Goal: Task Accomplishment & Management: Use online tool/utility

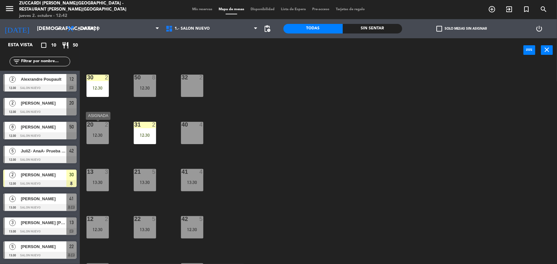
click at [98, 133] on div "12:30" at bounding box center [97, 135] width 22 height 4
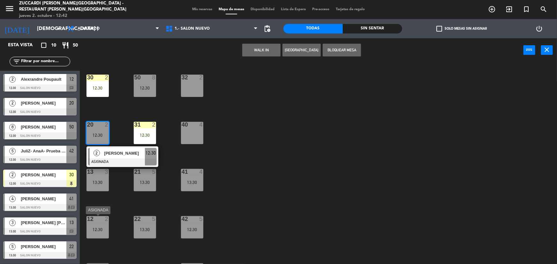
drag, startPoint x: 103, startPoint y: 230, endPoint x: 110, endPoint y: 222, distance: 9.9
click at [103, 230] on div "12:30" at bounding box center [97, 229] width 22 height 4
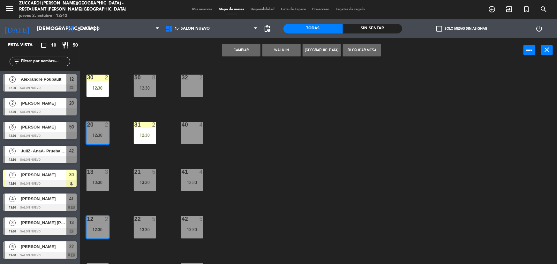
click at [233, 51] on button "Cambiar" at bounding box center [241, 50] width 38 height 13
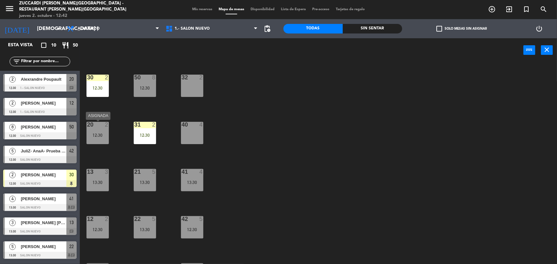
click at [97, 131] on div "20 2 12:30" at bounding box center [97, 133] width 22 height 22
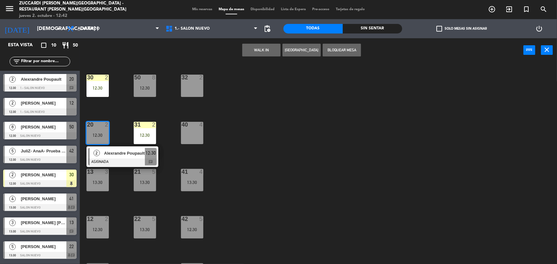
click at [100, 177] on div "13 3 13:30" at bounding box center [97, 180] width 22 height 22
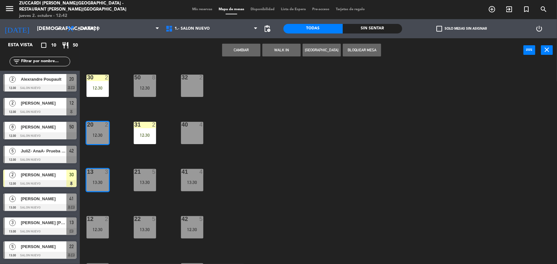
drag, startPoint x: 249, startPoint y: 48, endPoint x: 144, endPoint y: 122, distance: 128.2
click at [243, 49] on button "Cambiar" at bounding box center [241, 50] width 38 height 13
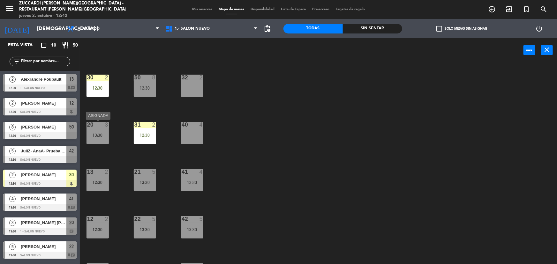
click at [103, 137] on div "13:30" at bounding box center [97, 135] width 22 height 4
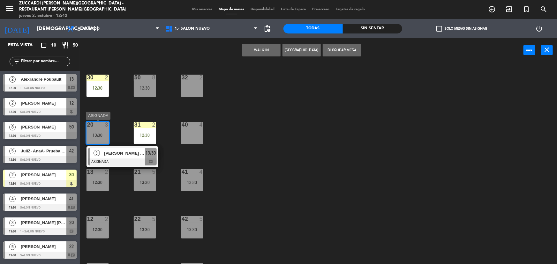
click at [127, 163] on div "3 [PERSON_NAME] [PERSON_NAME] ASIGNADA 13:30 chat" at bounding box center [122, 156] width 81 height 21
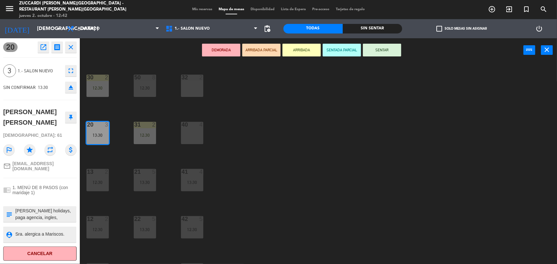
click at [351, 51] on button "SENTADA PARCIAL" at bounding box center [341, 50] width 38 height 13
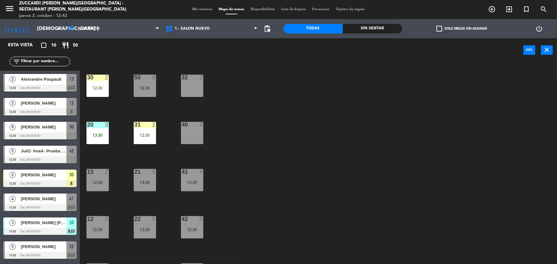
drag, startPoint x: 102, startPoint y: 133, endPoint x: 107, endPoint y: 133, distance: 4.8
click at [103, 133] on div "13:30" at bounding box center [97, 135] width 22 height 4
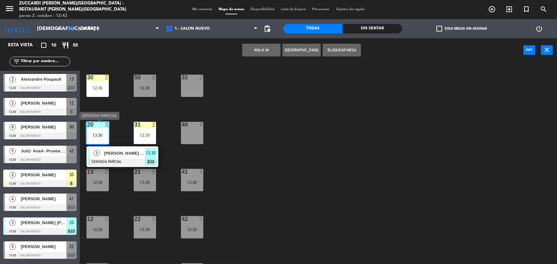
drag, startPoint x: 129, startPoint y: 148, endPoint x: 182, endPoint y: 135, distance: 54.9
click at [131, 155] on div "3 [PERSON_NAME] [PERSON_NAME] SENTADA PARCIAL 13:30 chat" at bounding box center [122, 156] width 81 height 21
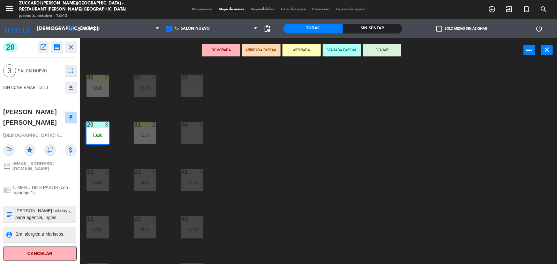
drag, startPoint x: 389, startPoint y: 54, endPoint x: 369, endPoint y: 54, distance: 19.8
click at [388, 54] on button "SENTAR" at bounding box center [382, 50] width 38 height 13
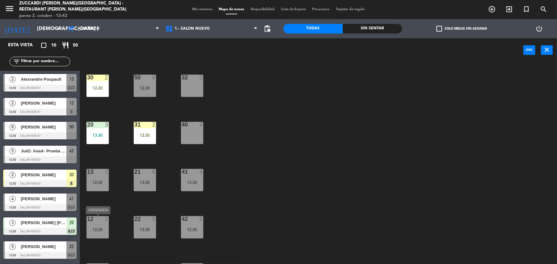
click at [103, 231] on div "12:30" at bounding box center [97, 229] width 22 height 4
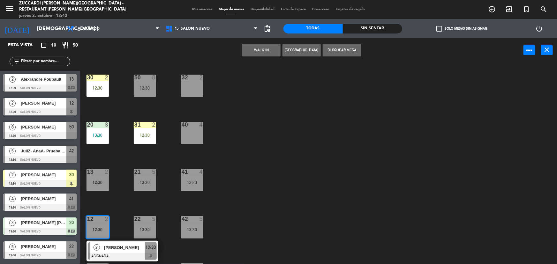
drag, startPoint x: 106, startPoint y: 250, endPoint x: 313, endPoint y: 170, distance: 221.4
click at [117, 248] on div "2 [PERSON_NAME] ASIGNADA 12:30" at bounding box center [122, 251] width 81 height 21
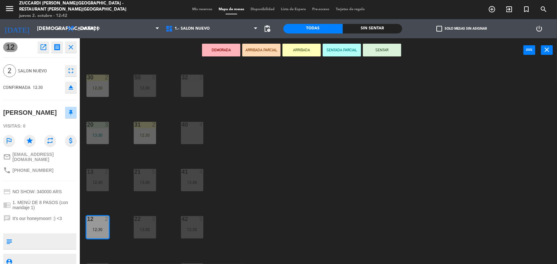
click at [382, 49] on button "SENTAR" at bounding box center [382, 50] width 38 height 13
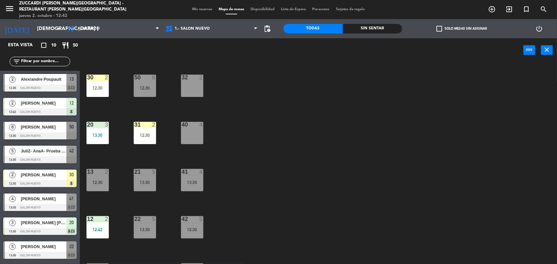
click at [256, 140] on div "30 2 12:30 32 2 50 8 12:30 31 2 12:30 20 3 13:30 40 4 21 5 13:30 13 2 12:30 41 …" at bounding box center [320, 164] width 471 height 202
click at [149, 94] on div "50 8 12:30" at bounding box center [145, 86] width 22 height 22
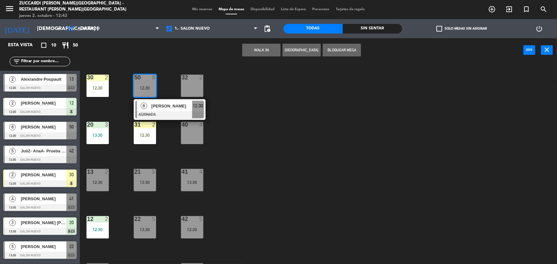
click at [185, 129] on div "40 4" at bounding box center [192, 133] width 22 height 22
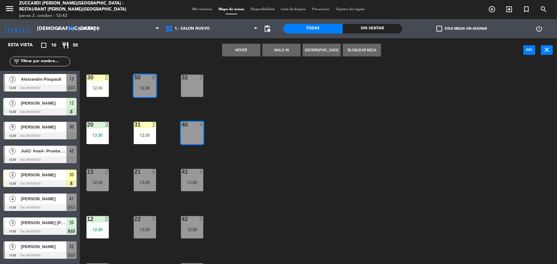
click at [244, 51] on button "Mover" at bounding box center [241, 50] width 38 height 13
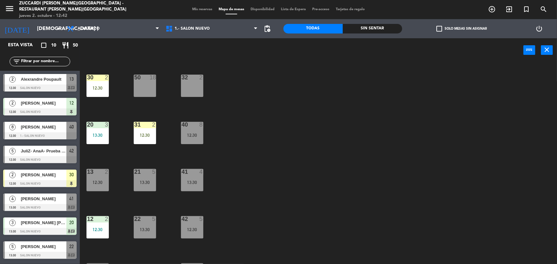
click at [246, 155] on div "30 2 12:30 32 2 50 18 31 2 12:30 20 3 13:30 40 8 12:30 21 5 13:30 13 2 12:30 41…" at bounding box center [320, 164] width 471 height 202
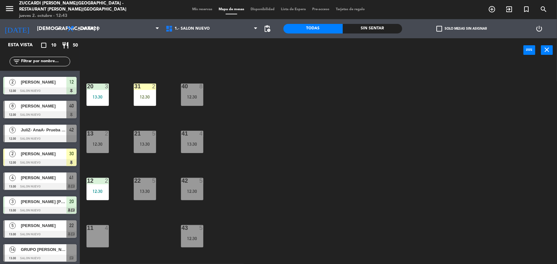
scroll to position [46, 0]
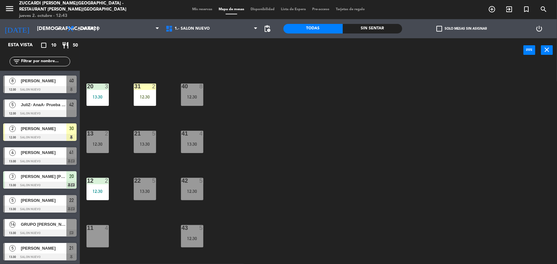
click at [54, 226] on span "GRUPO [PERSON_NAME]" at bounding box center [44, 224] width 46 height 7
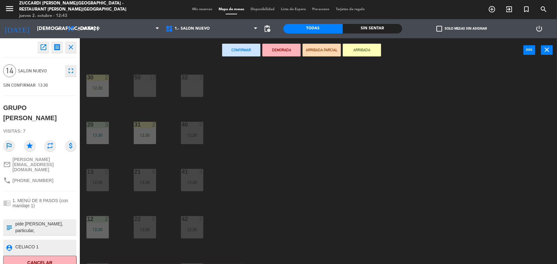
scroll to position [0, 0]
drag, startPoint x: 139, startPoint y: 75, endPoint x: 270, endPoint y: 69, distance: 130.3
click at [141, 75] on div at bounding box center [144, 78] width 11 height 6
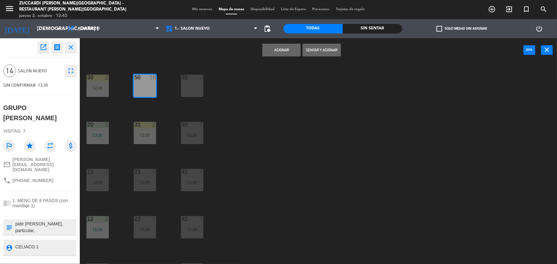
click at [289, 51] on button "Asignar" at bounding box center [281, 50] width 38 height 13
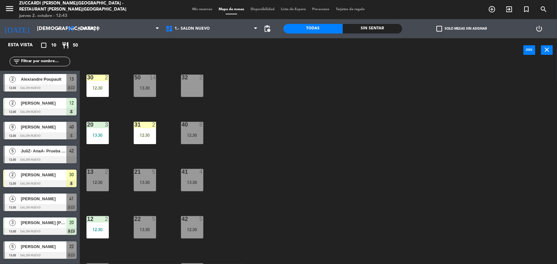
scroll to position [38, 0]
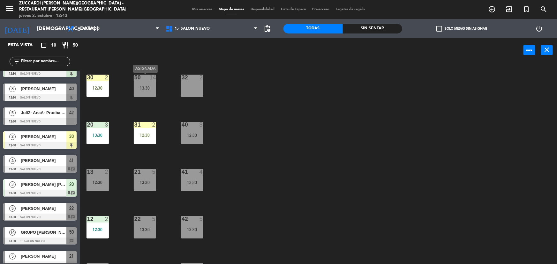
drag, startPoint x: 144, startPoint y: 89, endPoint x: 150, endPoint y: 88, distance: 5.9
click at [144, 88] on div "13:30" at bounding box center [145, 88] width 22 height 4
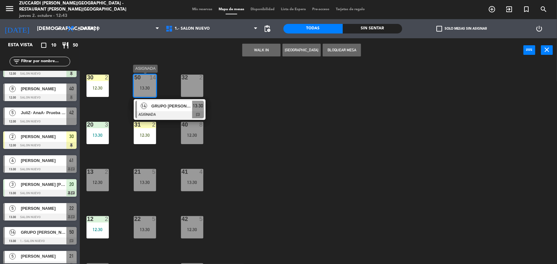
click at [172, 112] on div at bounding box center [169, 114] width 69 height 7
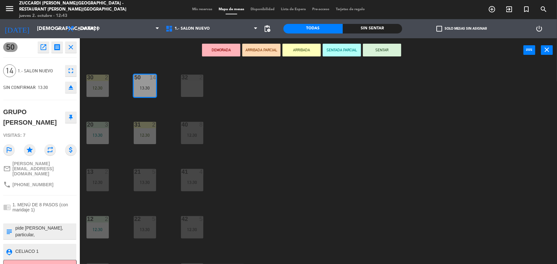
click at [227, 49] on button "DEMORADA" at bounding box center [221, 50] width 38 height 13
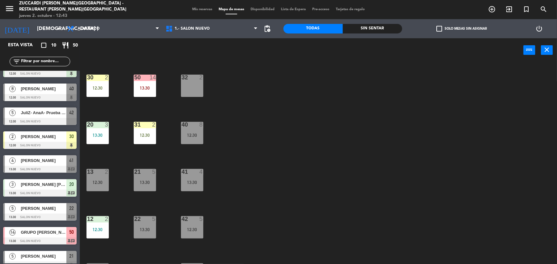
click at [281, 113] on div "30 2 12:30 32 2 50 14 13:30 31 2 12:30 20 3 13:30 40 8 12:30 21 5 13:30 13 2 12…" at bounding box center [320, 164] width 471 height 202
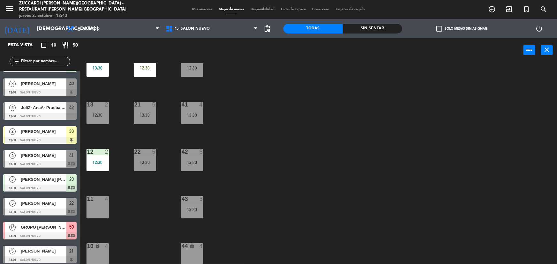
scroll to position [46, 0]
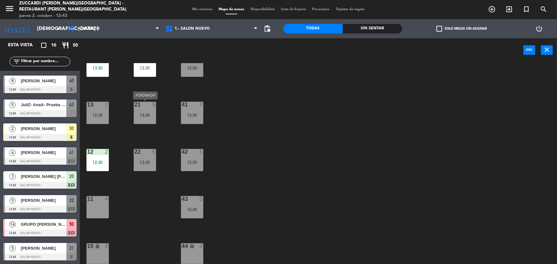
click at [151, 102] on div "5" at bounding box center [155, 105] width 11 height 6
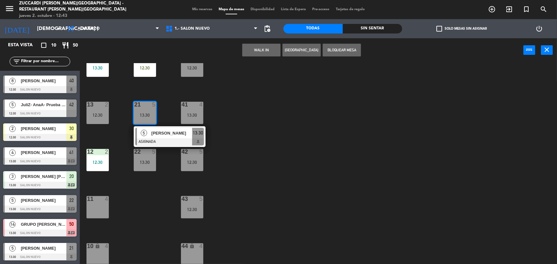
drag, startPoint x: 280, startPoint y: 126, endPoint x: 144, endPoint y: 171, distance: 143.1
click at [278, 127] on div "30 2 12:30 32 2 50 14 13:30 31 2 12:30 20 3 13:30 40 8 12:30 21 5 13:30 5 [PERS…" at bounding box center [320, 164] width 471 height 202
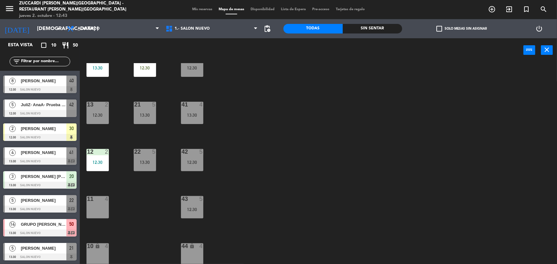
click at [146, 158] on div "22 5 13:30" at bounding box center [145, 160] width 22 height 22
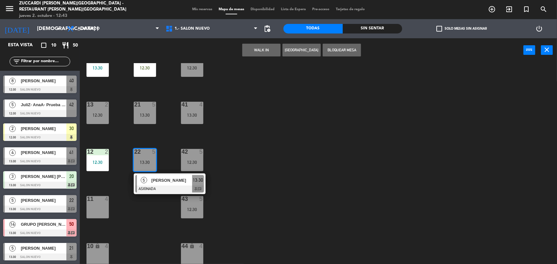
click at [204, 8] on span "Mis reservas" at bounding box center [202, 10] width 26 height 4
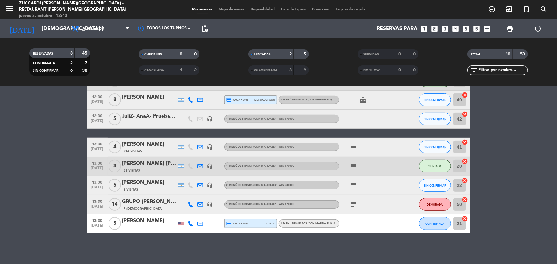
scroll to position [140, 0]
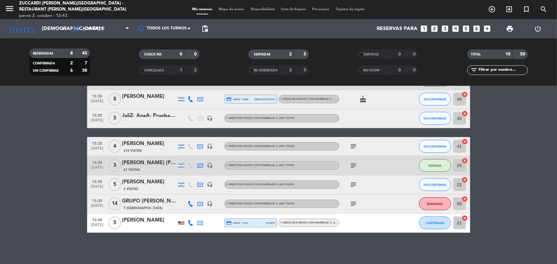
click at [464, 180] on icon "cancel" at bounding box center [465, 180] width 6 height 6
click at [465, 218] on icon "cancel" at bounding box center [465, 218] width 6 height 6
click at [236, 10] on span "Mapa de mesas" at bounding box center [231, 10] width 32 height 4
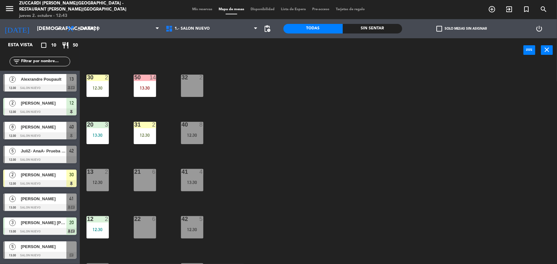
click at [150, 181] on div "21 6" at bounding box center [145, 180] width 22 height 22
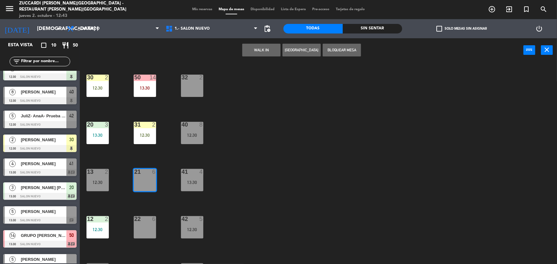
scroll to position [46, 0]
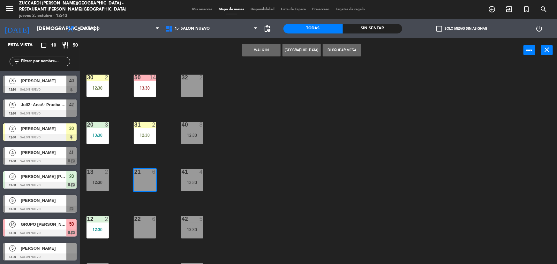
drag, startPoint x: 268, startPoint y: 211, endPoint x: 230, endPoint y: 204, distance: 39.0
click at [262, 211] on div "30 2 12:30 32 2 50 14 13:30 31 2 12:30 20 3 13:30 40 8 12:30 21 6 13 2 12:30 41…" at bounding box center [320, 164] width 471 height 202
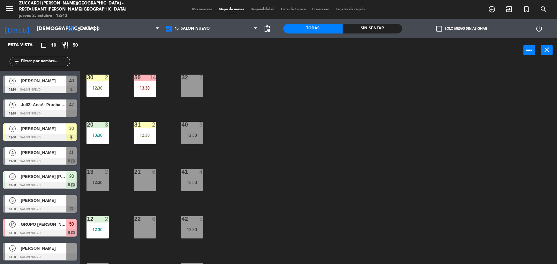
drag, startPoint x: 38, startPoint y: 107, endPoint x: 129, endPoint y: 204, distance: 132.4
click at [41, 108] on div "5 JuliZ- AnaA- Prueba menú 12:30 SALON NUEVO 42" at bounding box center [40, 108] width 80 height 24
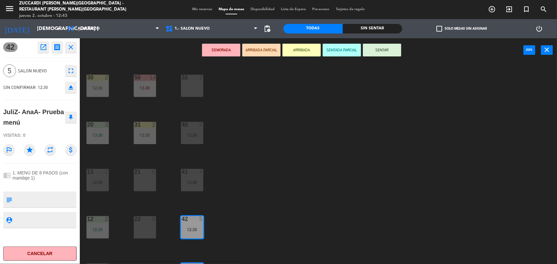
click at [146, 229] on div "22 6" at bounding box center [145, 227] width 22 height 22
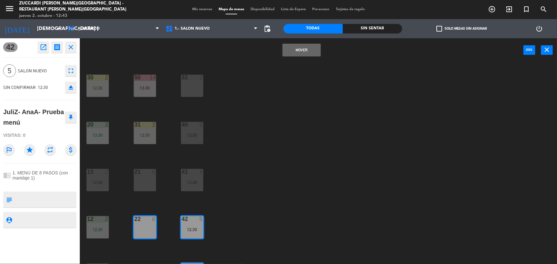
drag, startPoint x: 235, startPoint y: 226, endPoint x: 209, endPoint y: 230, distance: 26.7
click at [235, 225] on div "30 2 12:30 32 2 50 14 13:30 31 2 12:30 20 3 13:30 40 8 12:30 21 6 13 2 12:30 41…" at bounding box center [320, 164] width 471 height 202
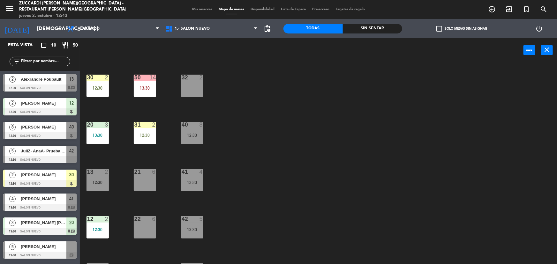
drag, startPoint x: 149, startPoint y: 230, endPoint x: 180, endPoint y: 230, distance: 30.6
click at [155, 230] on div "22 6" at bounding box center [145, 227] width 22 height 22
click at [192, 229] on div "12:30" at bounding box center [192, 229] width 22 height 4
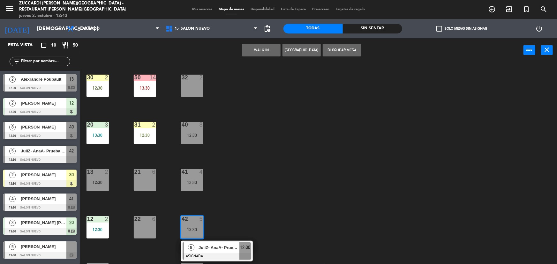
click at [148, 229] on div "22 6" at bounding box center [145, 227] width 22 height 22
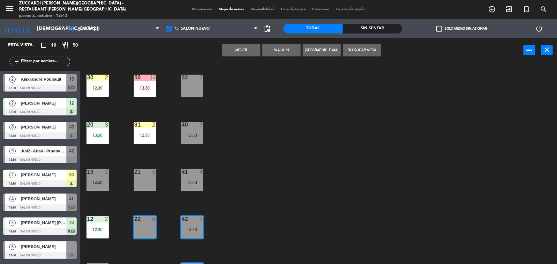
click at [269, 50] on button "WALK IN" at bounding box center [281, 50] width 38 height 13
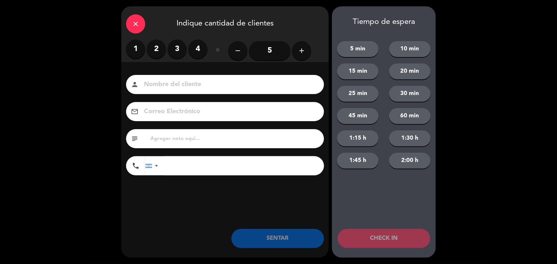
click at [130, 25] on div "close" at bounding box center [135, 23] width 19 height 19
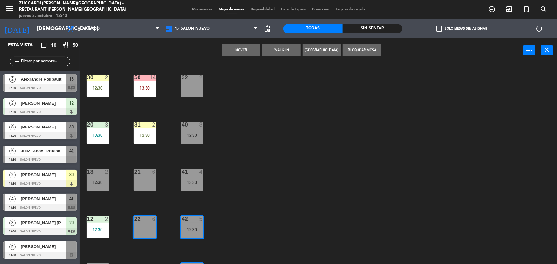
drag, startPoint x: 241, startPoint y: 54, endPoint x: 223, endPoint y: 85, distance: 36.0
click at [240, 54] on button "Mover" at bounding box center [241, 50] width 38 height 13
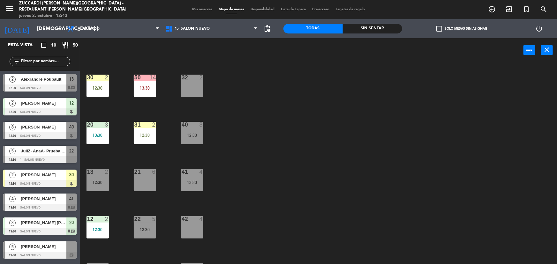
click at [157, 231] on div "30 2 12:30 32 2 50 14 13:30 31 2 12:30 20 3 13:30 40 8 12:30 21 6 13 2 12:30 41…" at bounding box center [320, 164] width 471 height 202
click at [148, 233] on div "22 5 12:30" at bounding box center [145, 227] width 22 height 22
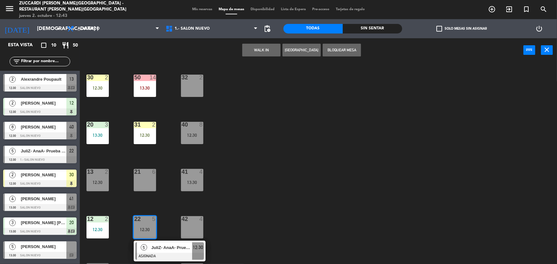
drag, startPoint x: 157, startPoint y: 255, endPoint x: 220, endPoint y: 217, distance: 74.0
click at [159, 253] on div "5 JuliZ- AnaA- Prueba menú ASIGNADA 12:30" at bounding box center [169, 251] width 81 height 21
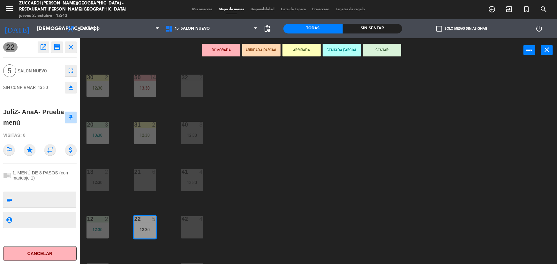
click at [371, 50] on button "SENTAR" at bounding box center [382, 50] width 38 height 13
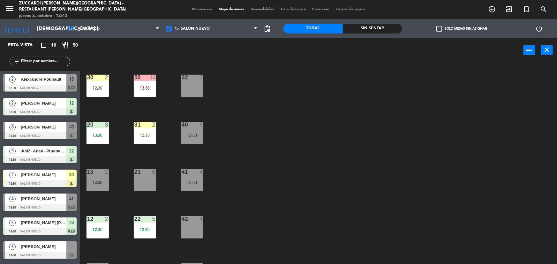
click at [146, 170] on div at bounding box center [144, 172] width 11 height 6
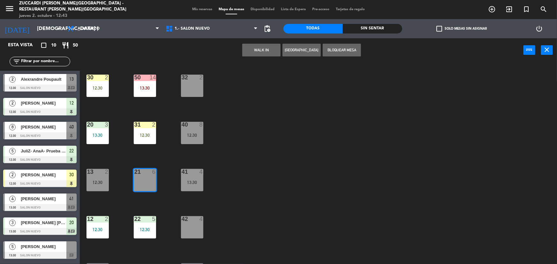
drag, startPoint x: 49, startPoint y: 245, endPoint x: 93, endPoint y: 233, distance: 45.9
click at [50, 244] on div "5 [PERSON_NAME] 13:30 SALON NUEVO chat" at bounding box center [40, 250] width 80 height 24
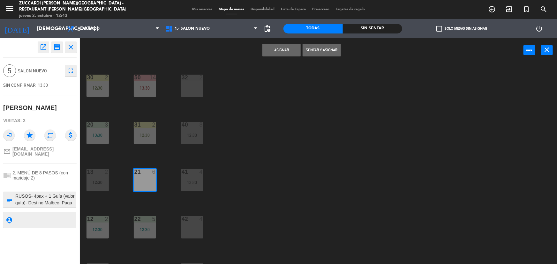
click at [285, 52] on button "Asignar" at bounding box center [281, 50] width 38 height 13
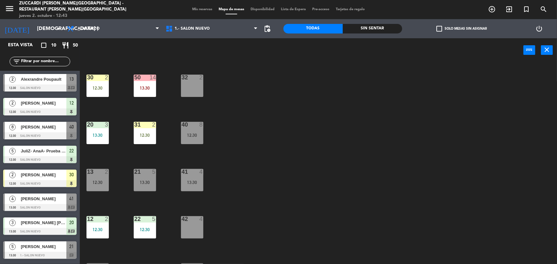
scroll to position [15, 0]
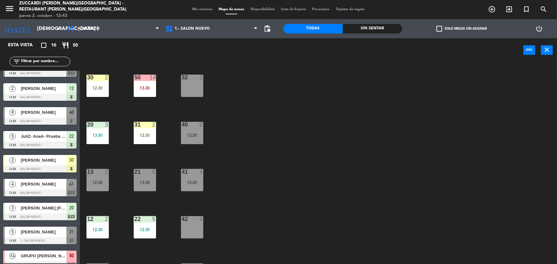
click at [312, 146] on div "30 2 12:30 32 2 50 14 13:30 31 2 12:30 20 3 13:30 40 8 12:30 21 5 13:30 13 2 12…" at bounding box center [320, 164] width 471 height 202
click at [321, 122] on div "30 2 12:30 32 2 50 14 13:30 31 2 12:30 20 3 13:30 40 8 12:30 21 5 13:30 13 2 12…" at bounding box center [320, 164] width 471 height 202
click at [297, 127] on div "30 2 12:30 32 2 50 14 13:30 31 2 12:30 20 3 13:30 40 8 12:30 21 5 13:30 13 2 12…" at bounding box center [320, 164] width 471 height 202
click at [288, 188] on div "30 2 12:30 32 2 50 14 13:30 31 2 12:30 20 3 13:30 40 8 12:30 21 5 13:30 13 2 12…" at bounding box center [320, 164] width 471 height 202
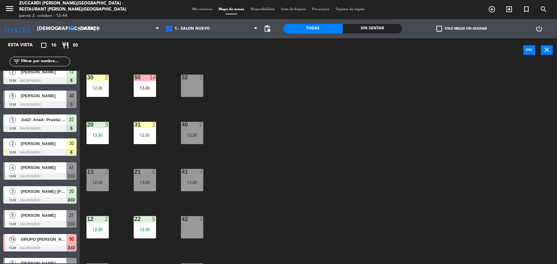
scroll to position [46, 0]
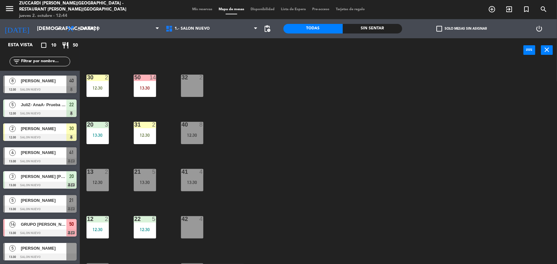
click at [48, 246] on div "5 [PERSON_NAME] 13:30 SALON NUEVO" at bounding box center [40, 252] width 80 height 24
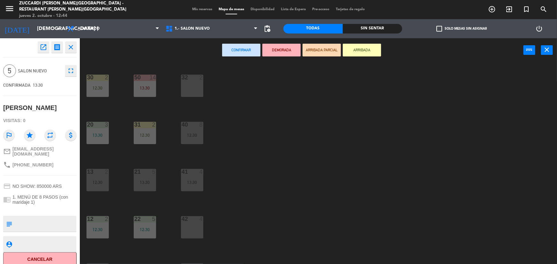
click at [254, 179] on div "30 2 12:30 32 2 50 14 13:30 31 2 12:30 20 3 13:30 40 8 12:30 21 5 13:30 13 2 12…" at bounding box center [320, 164] width 471 height 202
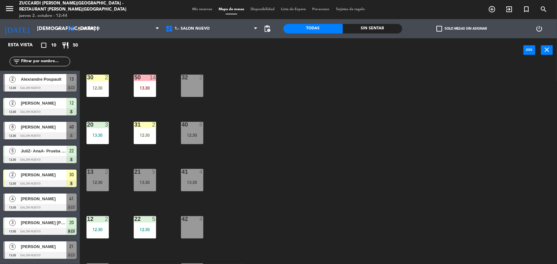
scroll to position [47, 0]
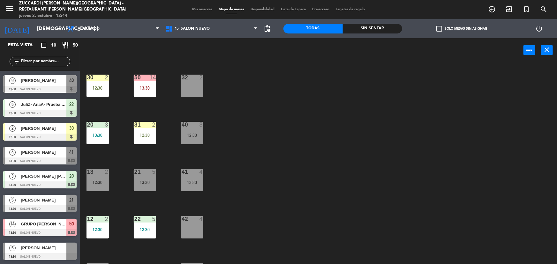
click at [63, 243] on div "5 [PERSON_NAME] 13:30 SALON NUEVO" at bounding box center [40, 252] width 80 height 24
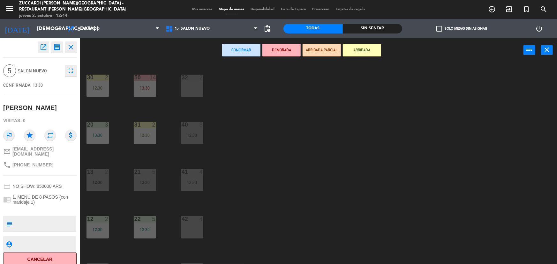
click at [283, 185] on div "30 2 12:30 32 2 50 14 13:30 31 2 12:30 20 3 13:30 40 8 12:30 21 5 13:30 13 2 12…" at bounding box center [320, 164] width 471 height 202
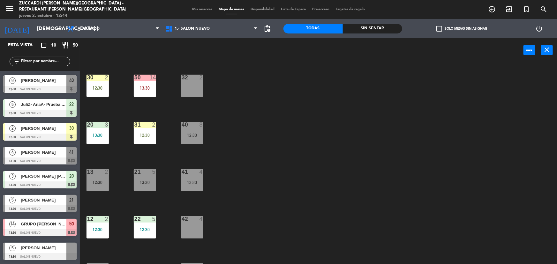
click at [150, 180] on div "13:30" at bounding box center [145, 182] width 22 height 4
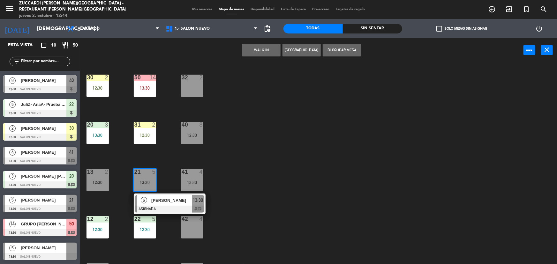
drag, startPoint x: 297, startPoint y: 140, endPoint x: 266, endPoint y: 151, distance: 33.0
click at [297, 141] on div "30 2 12:30 32 2 50 14 13:30 31 2 12:30 20 3 13:30 40 8 12:30 21 5 13:30 5 [PERS…" at bounding box center [320, 164] width 471 height 202
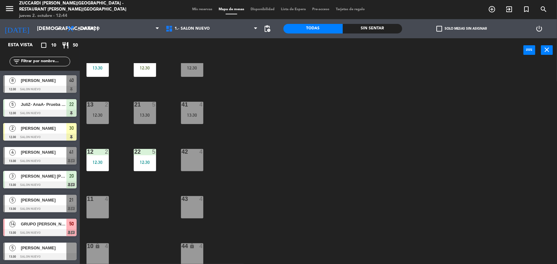
scroll to position [0, 0]
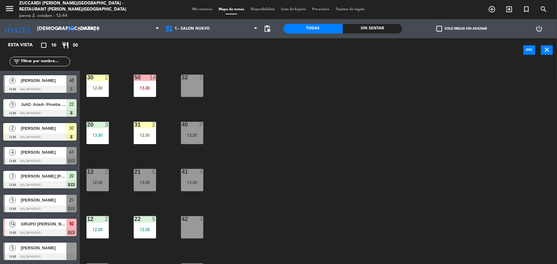
click at [191, 84] on div "32 2" at bounding box center [192, 86] width 22 height 22
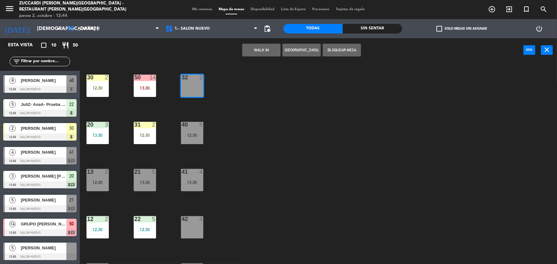
drag, startPoint x: 273, startPoint y: 106, endPoint x: 169, endPoint y: 147, distance: 111.9
click at [272, 108] on div "30 2 12:30 32 2 50 14 13:30 31 2 12:30 20 3 13:30 40 8 12:30 21 5 13:30 13 2 12…" at bounding box center [320, 164] width 471 height 202
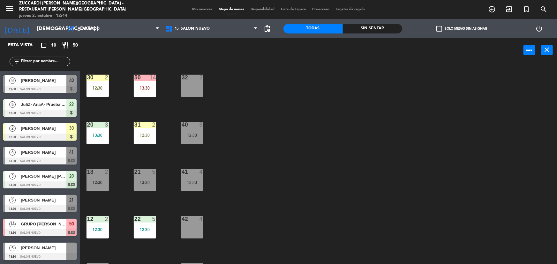
click at [147, 139] on div "31 2 12:30" at bounding box center [145, 133] width 22 height 22
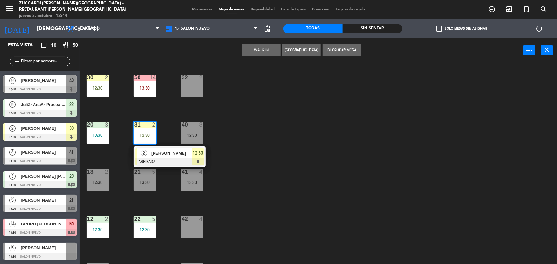
click at [99, 92] on div "30 2 12:30" at bounding box center [97, 86] width 22 height 22
drag, startPoint x: 280, startPoint y: 127, endPoint x: 130, endPoint y: 123, distance: 149.7
click at [279, 127] on div "30 2 12:30 32 2 50 14 13:30 31 2 12:30 2 [PERSON_NAME] ARRIBADA 12:30 20 3 13:3…" at bounding box center [320, 164] width 471 height 202
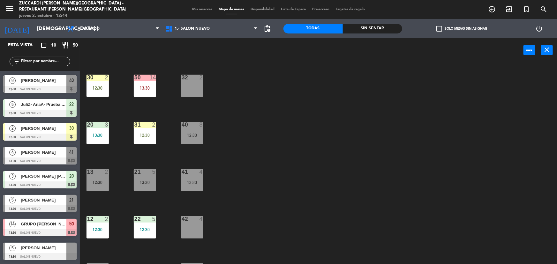
click at [97, 89] on div "12:30" at bounding box center [97, 88] width 22 height 4
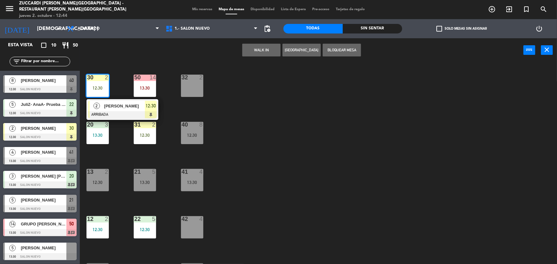
click at [147, 134] on div "12:30" at bounding box center [145, 135] width 22 height 4
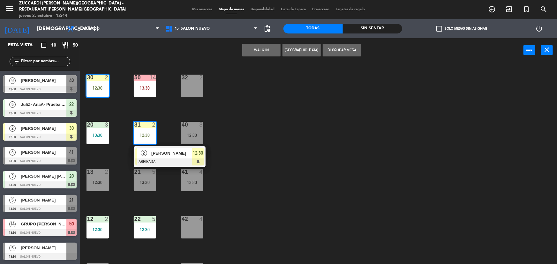
click at [196, 15] on div "menu Zuccardi [PERSON_NAME][GEOGRAPHIC_DATA] - Restaurant [PERSON_NAME][GEOGRAP…" at bounding box center [278, 9] width 557 height 19
click at [197, 11] on div "Mis reservas Mapa de mesas Disponibilidad Lista de Espera Pre-acceso Tarjetas d…" at bounding box center [278, 10] width 179 height 6
click at [197, 11] on span "Mis reservas" at bounding box center [202, 10] width 26 height 4
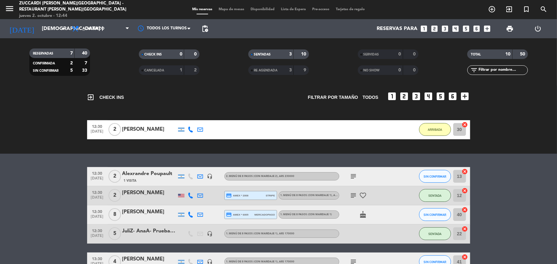
scroll to position [25, 0]
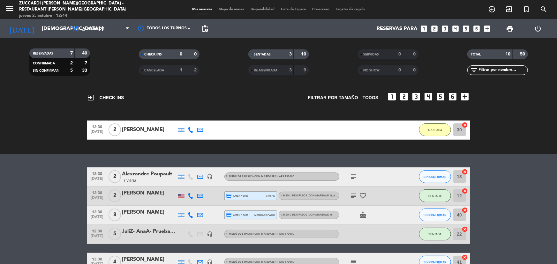
click at [464, 125] on icon "cancel" at bounding box center [465, 125] width 6 height 6
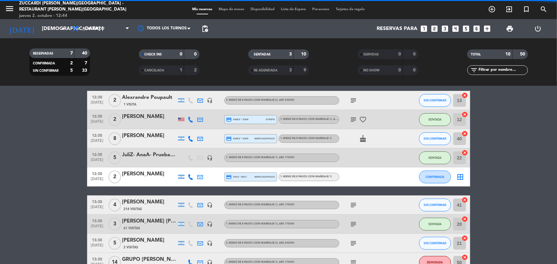
scroll to position [0, 0]
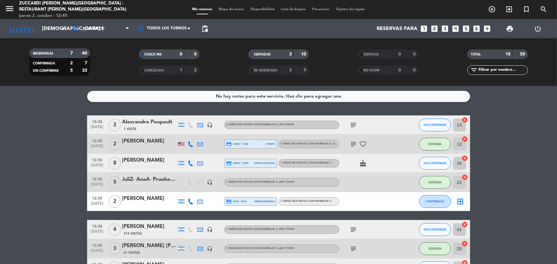
click at [223, 9] on span "Mapa de mesas" at bounding box center [231, 10] width 32 height 4
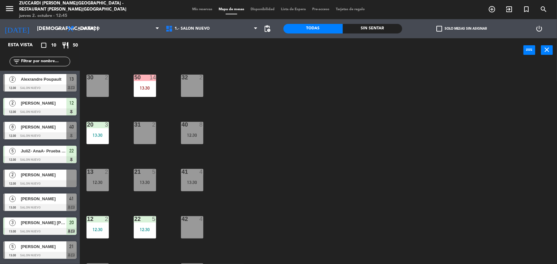
click at [44, 187] on div "2 [PERSON_NAME] 12:30 SALON NUEVO" at bounding box center [40, 178] width 80 height 24
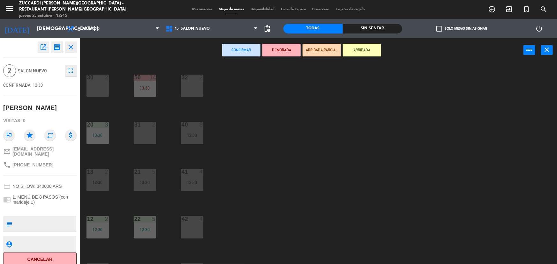
click at [100, 92] on div "30 2" at bounding box center [97, 86] width 22 height 22
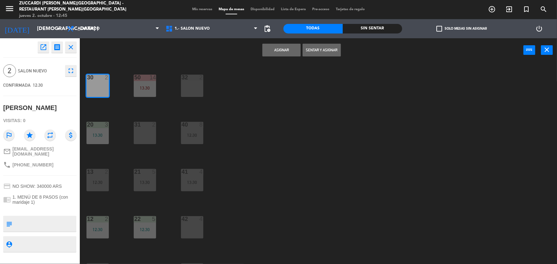
click at [276, 53] on button "Asignar" at bounding box center [281, 50] width 38 height 13
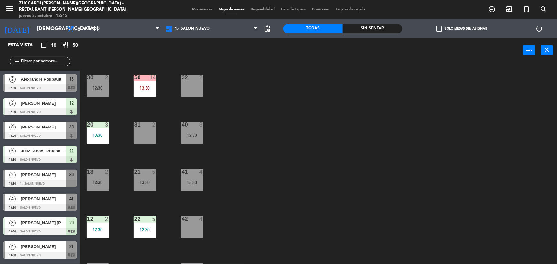
click at [150, 132] on div "31 2" at bounding box center [145, 133] width 22 height 22
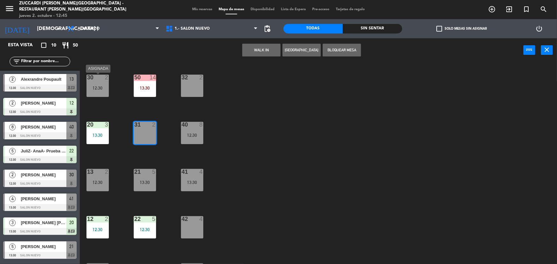
click at [100, 84] on div "30 2 12:30" at bounding box center [97, 86] width 22 height 22
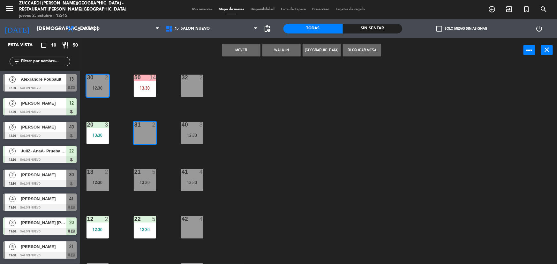
drag, startPoint x: 279, startPoint y: 129, endPoint x: 176, endPoint y: 129, distance: 102.4
click at [263, 129] on div "30 2 12:30 32 2 50 14 13:30 31 2 20 3 13:30 40 8 12:30 21 5 13:30 13 2 12:30 41…" at bounding box center [320, 164] width 471 height 202
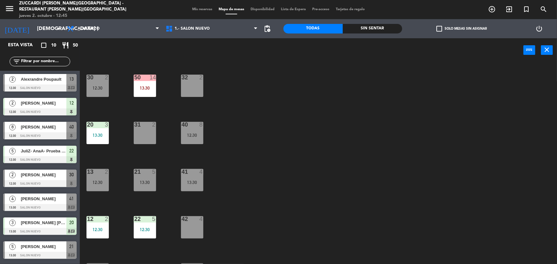
click at [143, 139] on div "31 2" at bounding box center [145, 133] width 22 height 22
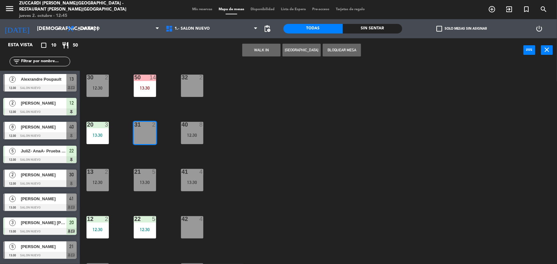
click at [100, 86] on div "12:30" at bounding box center [97, 88] width 22 height 4
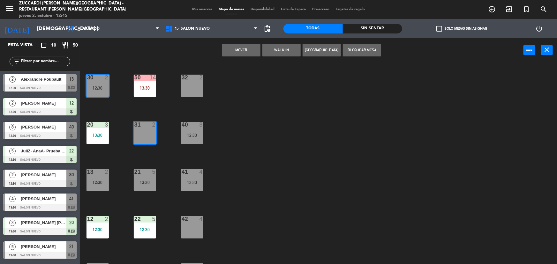
drag, startPoint x: 135, startPoint y: 132, endPoint x: 148, endPoint y: 132, distance: 13.4
click at [140, 132] on div "31 2" at bounding box center [145, 133] width 22 height 22
click at [261, 104] on div "30 2 12:30 32 2 50 14 13:30 31 2 20 3 13:30 40 8 12:30 21 5 13:30 13 2 12:30 41…" at bounding box center [320, 164] width 471 height 202
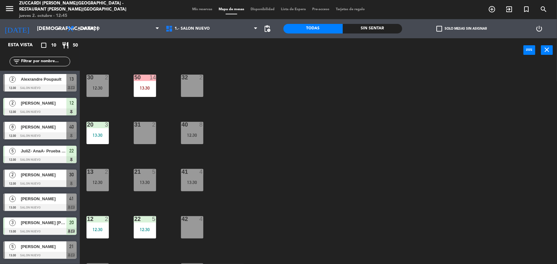
drag, startPoint x: 110, startPoint y: 88, endPoint x: 97, endPoint y: 88, distance: 13.1
click at [107, 88] on div "30 2 12:30 32 2 50 14 13:30 31 2 20 3 13:30 40 8 12:30 21 5 13:30 13 2 12:30 41…" at bounding box center [320, 164] width 471 height 202
click at [92, 86] on div "12:30" at bounding box center [97, 88] width 22 height 4
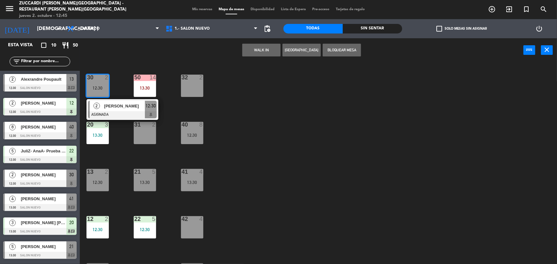
drag, startPoint x: 123, startPoint y: 113, endPoint x: 166, endPoint y: 110, distance: 42.5
click at [123, 114] on div "2 [PERSON_NAME] ASIGNADA 12:30" at bounding box center [122, 109] width 81 height 21
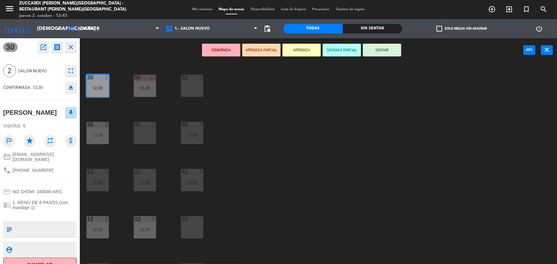
click at [383, 54] on button "SENTAR" at bounding box center [382, 50] width 38 height 13
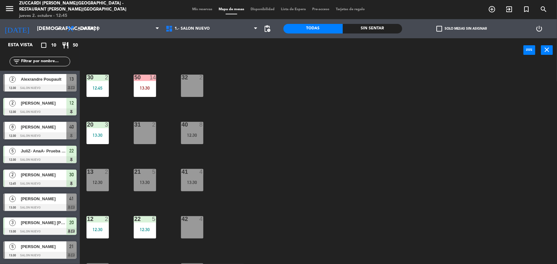
drag, startPoint x: 306, startPoint y: 117, endPoint x: 300, endPoint y: 121, distance: 7.0
click at [305, 118] on div "30 2 12:45 32 2 50 14 13:30 31 2 20 3 13:30 40 8 12:30 21 5 13:30 13 2 12:30 41…" at bounding box center [320, 164] width 471 height 202
drag, startPoint x: 143, startPoint y: 131, endPoint x: 148, endPoint y: 130, distance: 5.1
click at [143, 130] on div "31 2" at bounding box center [145, 133] width 22 height 22
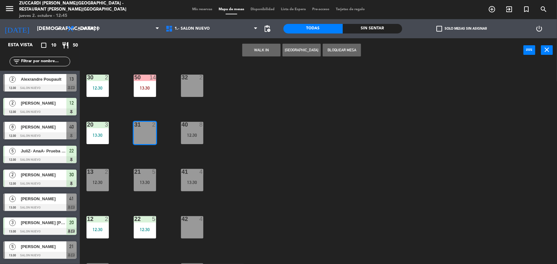
click at [187, 85] on div "32 2" at bounding box center [192, 86] width 22 height 22
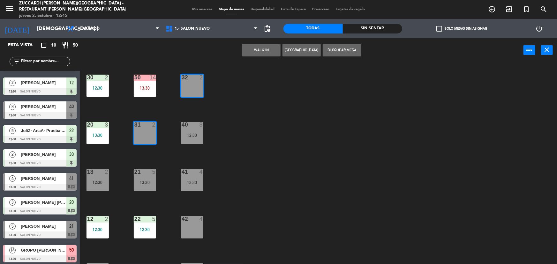
scroll to position [46, 0]
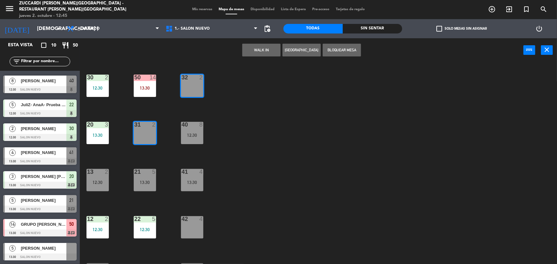
drag, startPoint x: 54, startPoint y: 207, endPoint x: 58, endPoint y: 207, distance: 4.2
click at [55, 207] on div "5 [PERSON_NAME] 13:30 SALON NUEVO 21 chat" at bounding box center [40, 204] width 80 height 24
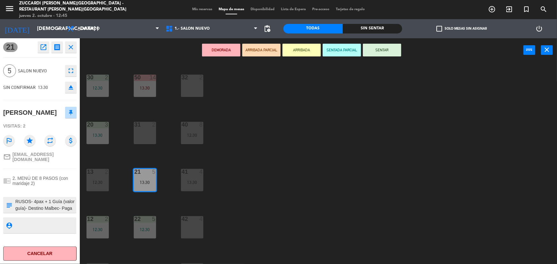
click at [262, 189] on div "30 2 12:30 32 2 50 14 13:30 31 2 20 3 13:30 40 8 12:30 21 5 13:30 13 2 12:30 41…" at bounding box center [320, 164] width 471 height 202
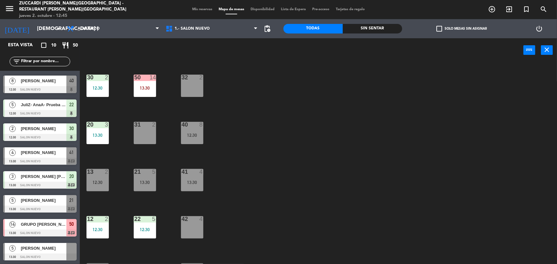
drag, startPoint x: 60, startPoint y: 251, endPoint x: 68, endPoint y: 247, distance: 9.3
click at [61, 250] on div "5 [PERSON_NAME] 13:30 SALON NUEVO" at bounding box center [40, 252] width 80 height 24
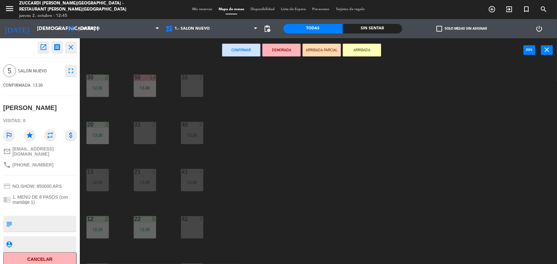
click at [146, 133] on div "31 2" at bounding box center [145, 133] width 22 height 22
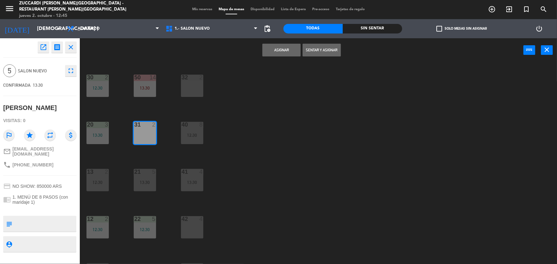
click at [187, 76] on div at bounding box center [192, 78] width 11 height 6
click at [279, 50] on button "Asignar" at bounding box center [281, 50] width 38 height 13
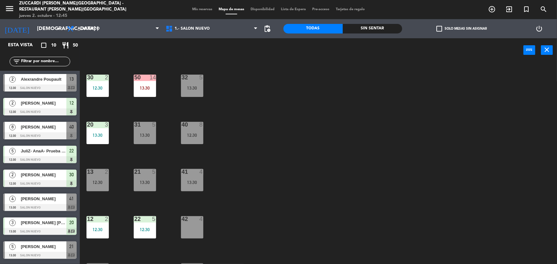
scroll to position [47, 0]
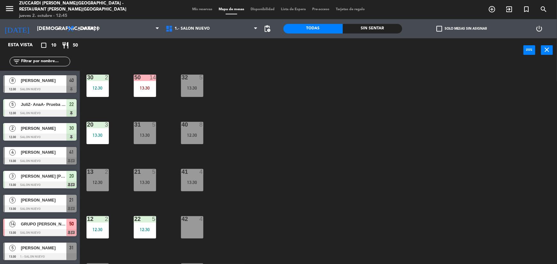
click at [242, 116] on div "30 2 12:30 32 5 13:30 50 14 13:30 31 5 13:30 20 3 13:30 40 8 12:30 21 5 13:30 1…" at bounding box center [320, 164] width 471 height 202
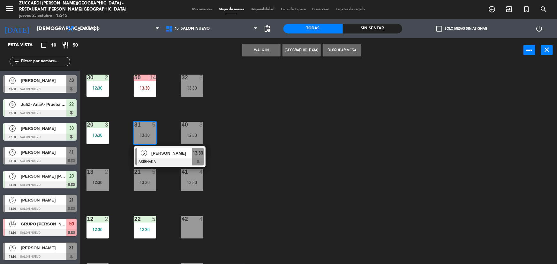
click at [250, 138] on div "30 2 12:30 32 5 13:30 50 14 13:30 31 5 13:30 5 [PERSON_NAME] ASIGNADA 13:30 20 …" at bounding box center [320, 164] width 471 height 202
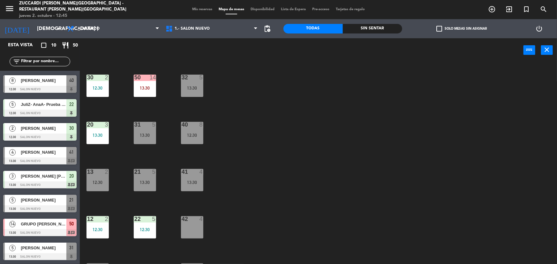
scroll to position [67, 0]
